Goal: Book appointment/travel/reservation

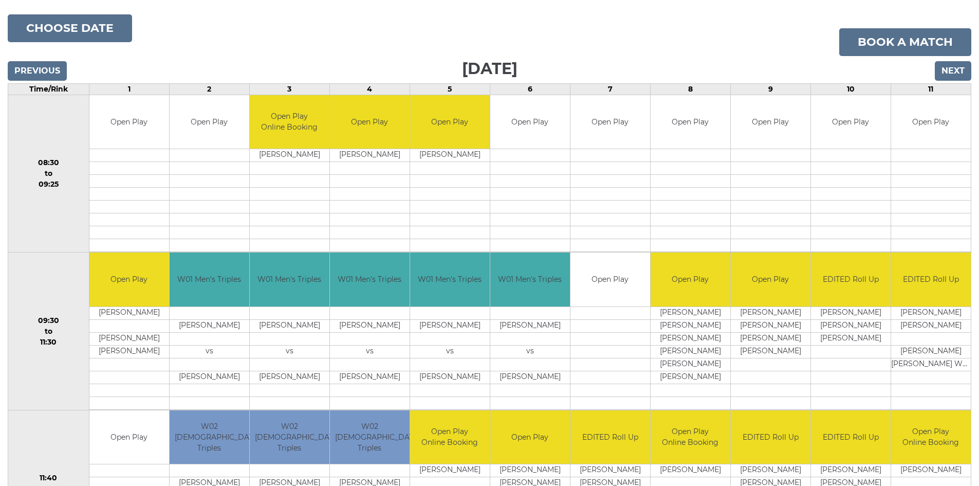
scroll to position [117, 0]
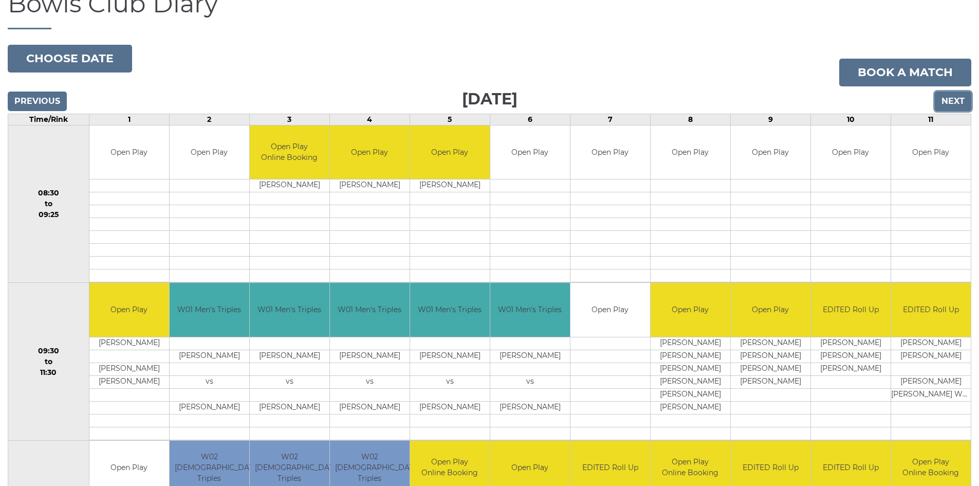
click at [948, 98] on input "Next" at bounding box center [953, 101] width 36 height 20
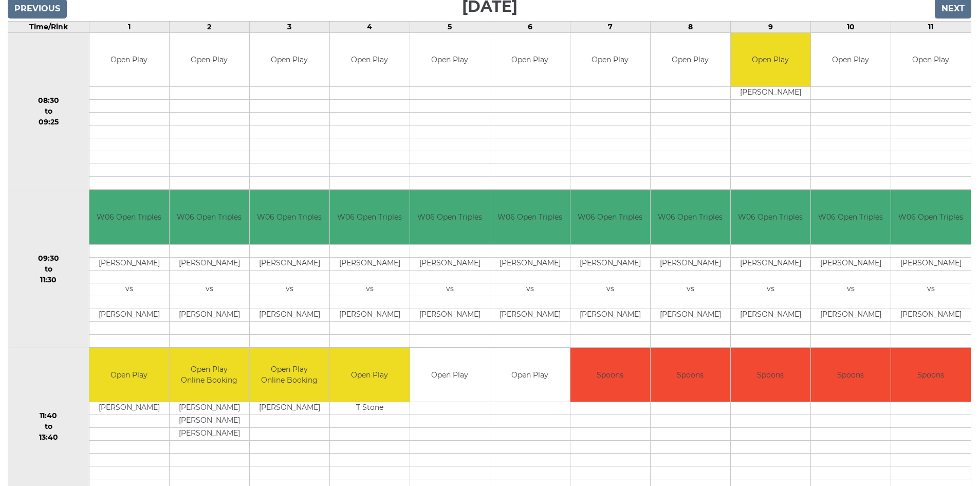
scroll to position [206, 0]
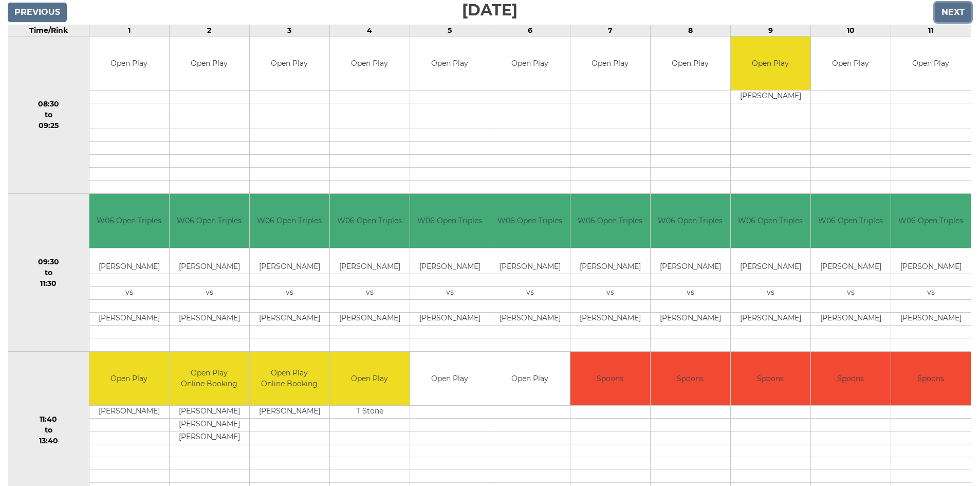
click at [952, 9] on input "Next" at bounding box center [953, 13] width 36 height 20
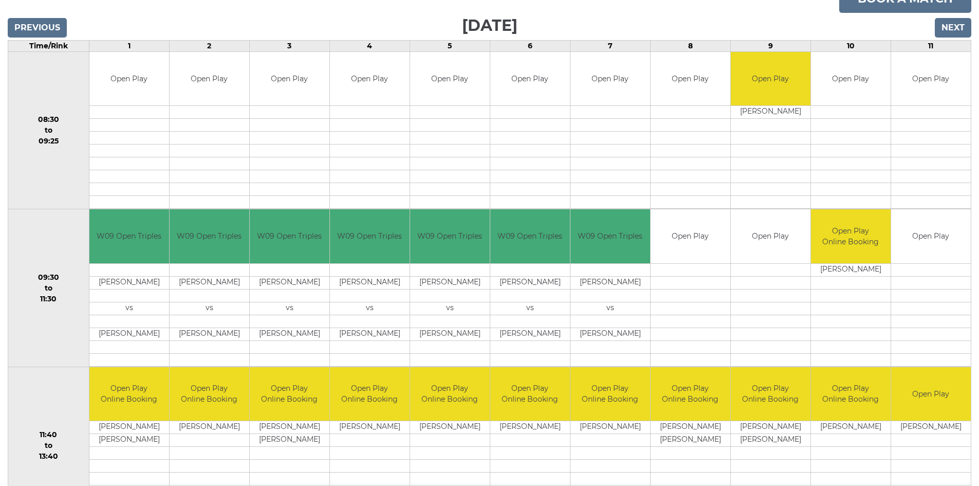
scroll to position [168, 0]
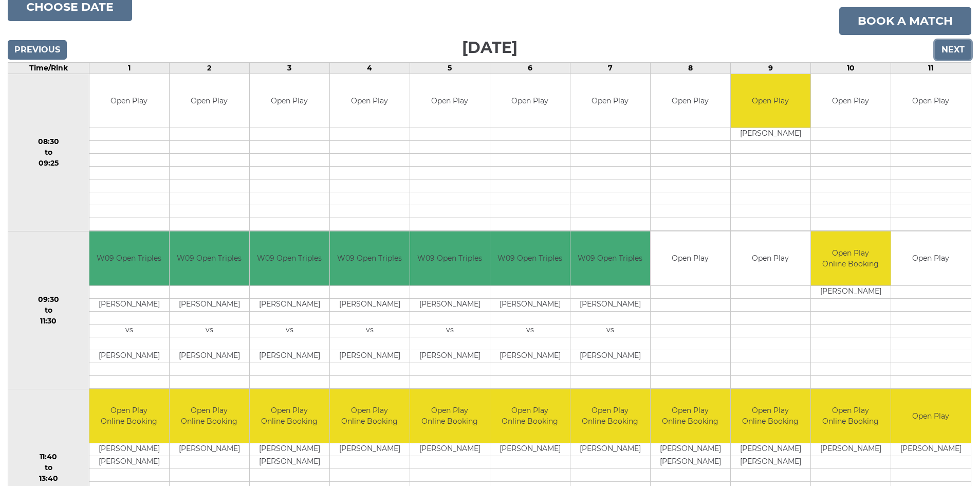
click at [952, 46] on input "Next" at bounding box center [953, 50] width 36 height 20
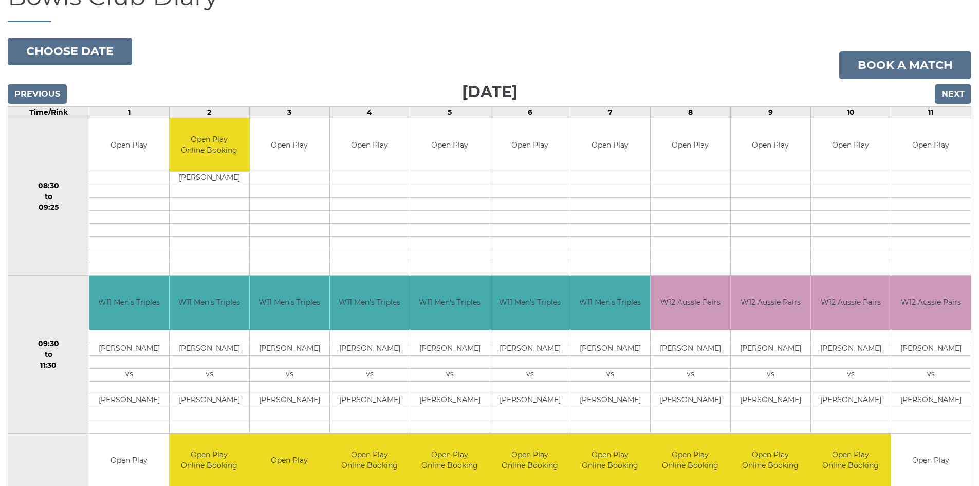
scroll to position [65, 0]
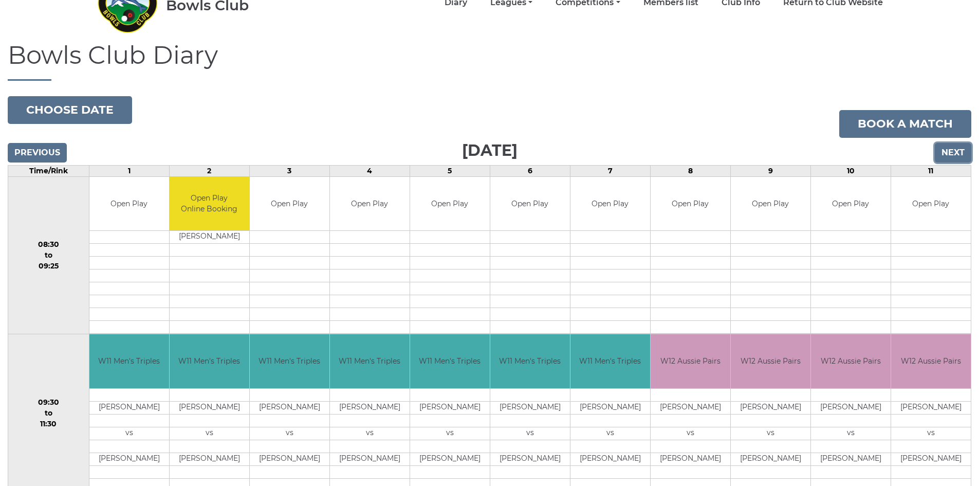
click at [946, 152] on input "Next" at bounding box center [953, 153] width 36 height 20
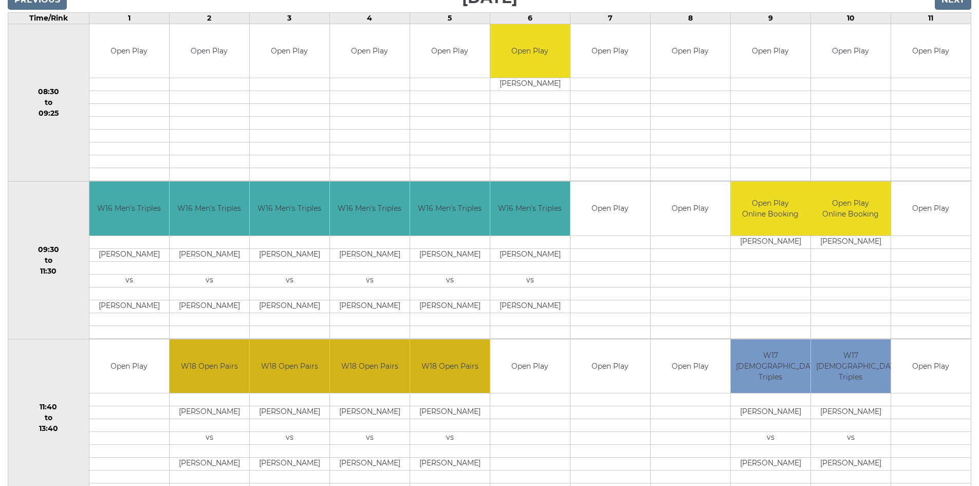
scroll to position [65, 0]
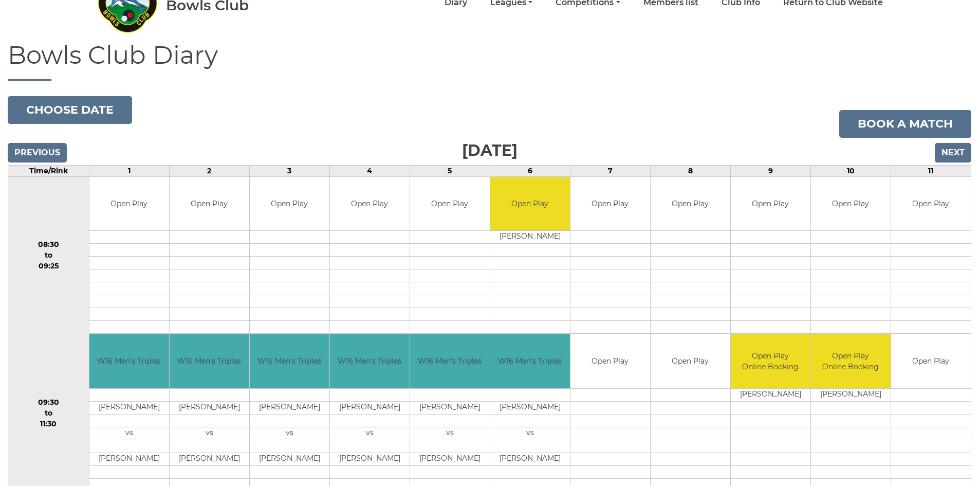
click at [922, 256] on td at bounding box center [931, 262] width 80 height 13
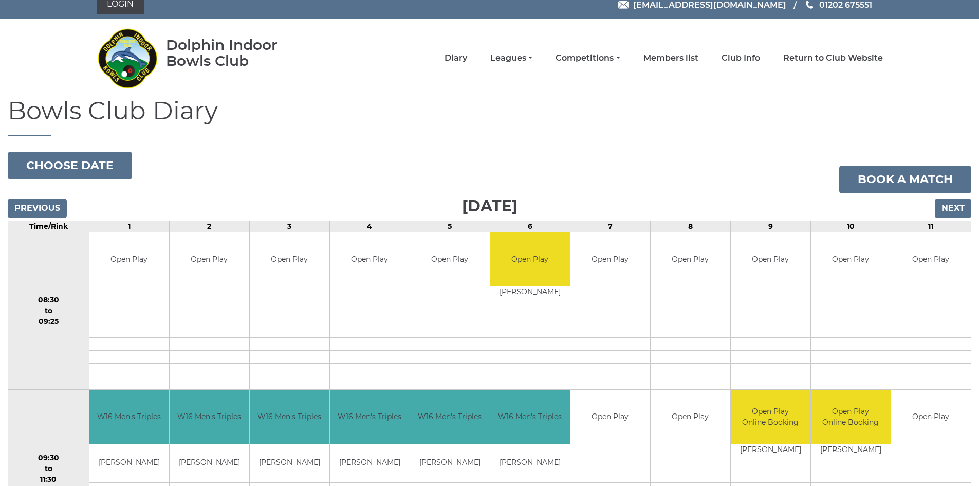
scroll to position [0, 0]
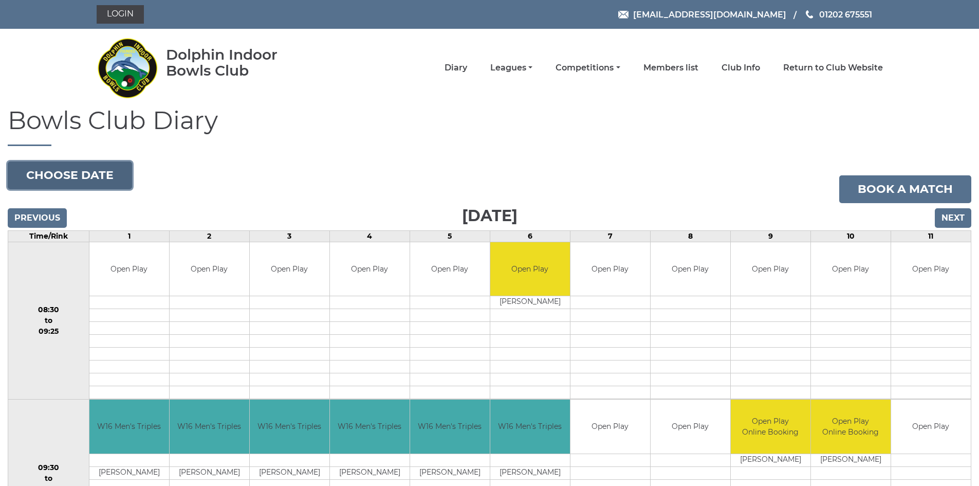
click at [57, 171] on button "Choose date" at bounding box center [70, 175] width 124 height 28
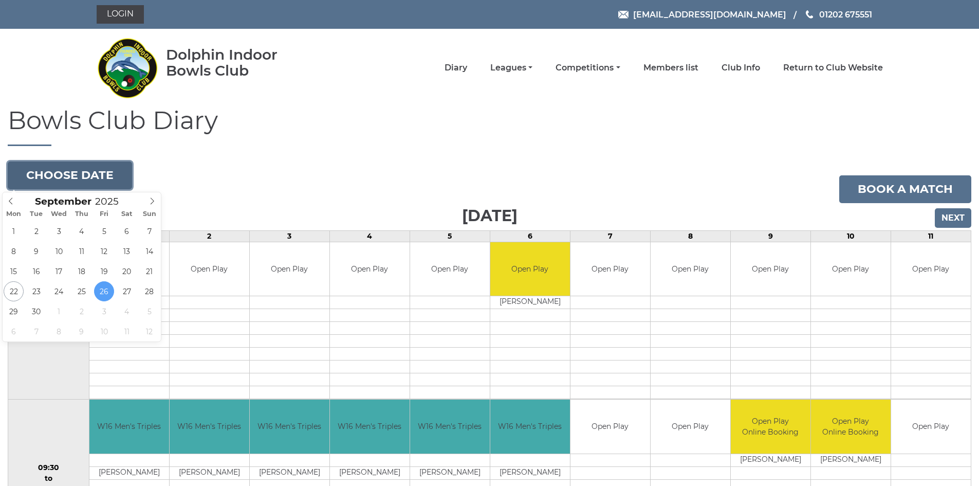
type input "[DATE]"
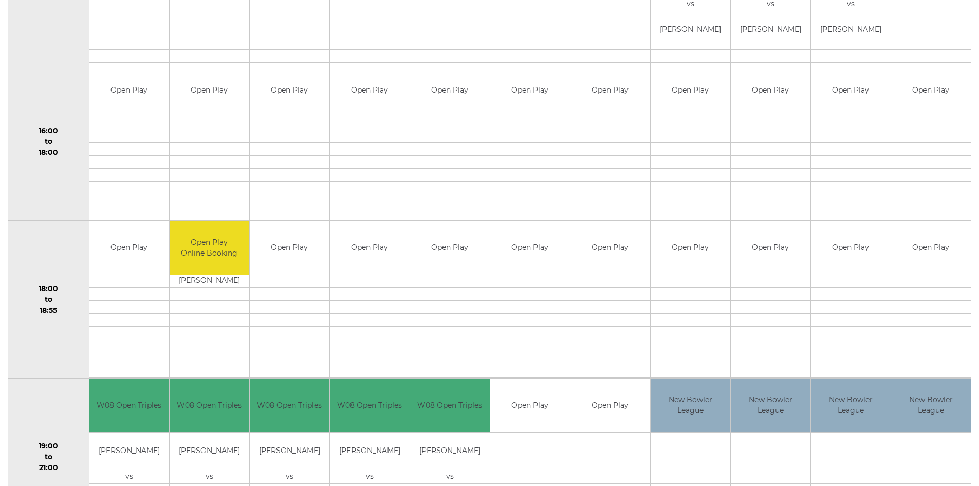
scroll to position [733, 0]
